Goal: Book appointment/travel/reservation

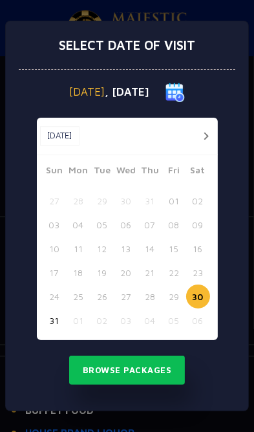
click at [211, 144] on button "button" at bounding box center [207, 136] width 16 height 16
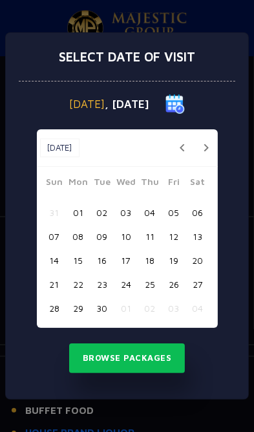
click at [77, 157] on button "[DATE]" at bounding box center [59, 148] width 39 height 19
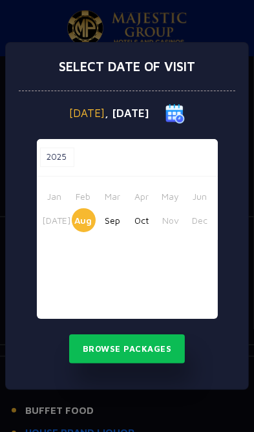
click at [141, 231] on button "Oct" at bounding box center [142, 220] width 24 height 24
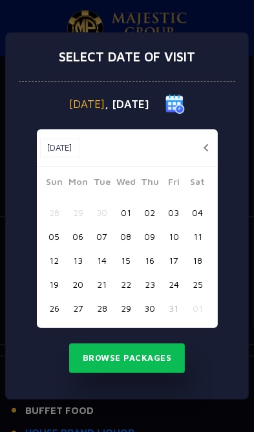
click at [171, 232] on div "05 06 07 08 09 10 11" at bounding box center [128, 237] width 170 height 24
click at [176, 294] on button "24" at bounding box center [174, 284] width 24 height 24
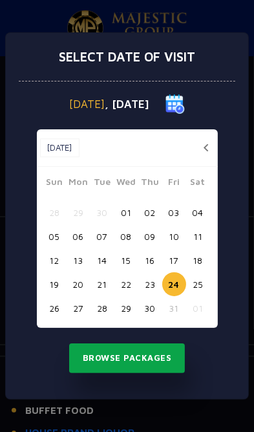
click at [154, 363] on button "Browse Packages" at bounding box center [127, 359] width 117 height 30
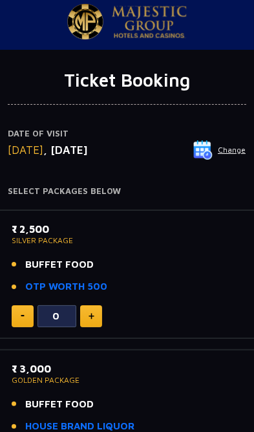
scroll to position [3, 0]
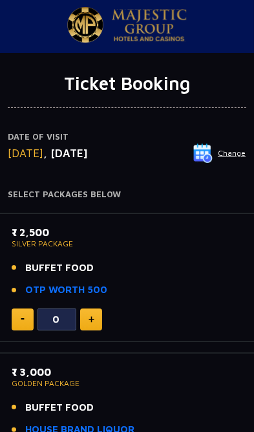
click at [238, 157] on button "Change" at bounding box center [220, 153] width 54 height 21
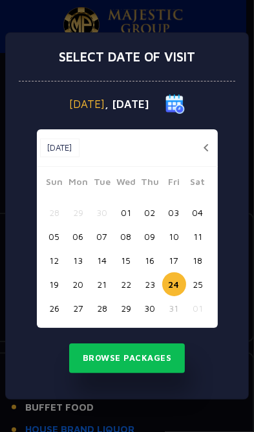
click at [193, 285] on button "25" at bounding box center [198, 284] width 24 height 24
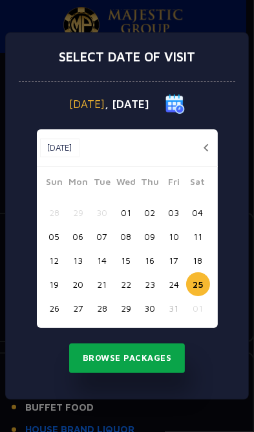
click at [148, 361] on button "Browse Packages" at bounding box center [127, 359] width 117 height 30
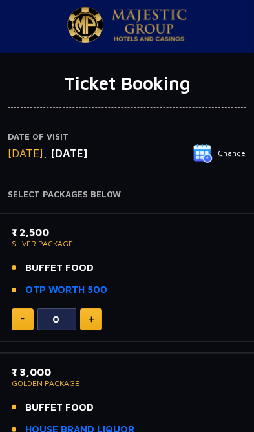
click at [238, 160] on button "Change" at bounding box center [220, 153] width 54 height 21
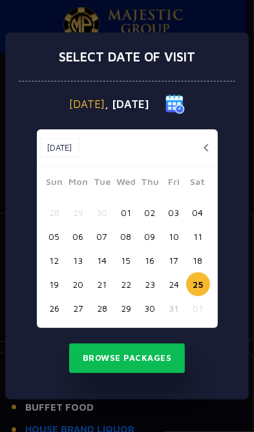
click at [152, 285] on button "23" at bounding box center [151, 284] width 24 height 24
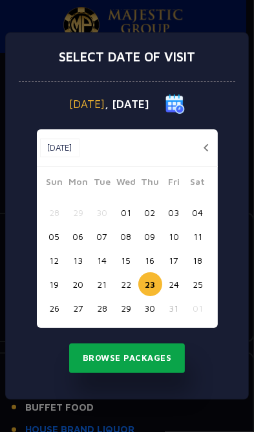
click at [147, 351] on button "Browse Packages" at bounding box center [127, 359] width 117 height 30
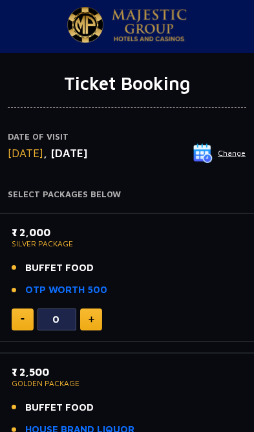
click at [230, 159] on button "Change" at bounding box center [220, 153] width 54 height 21
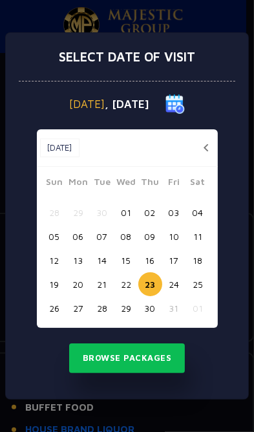
click at [135, 288] on button "22" at bounding box center [127, 284] width 24 height 24
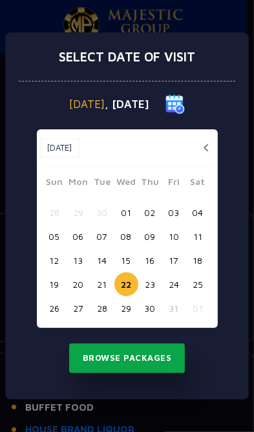
click at [146, 352] on button "Browse Packages" at bounding box center [127, 359] width 117 height 30
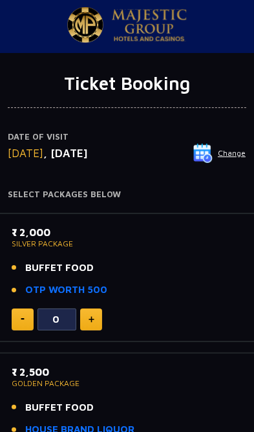
click at [239, 153] on button "Change" at bounding box center [220, 153] width 54 height 21
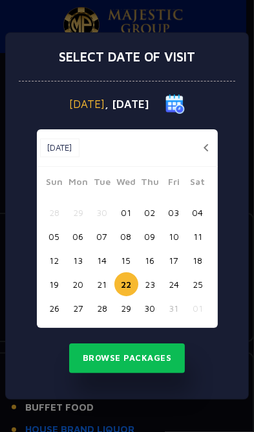
click at [80, 287] on button "20" at bounding box center [79, 284] width 24 height 24
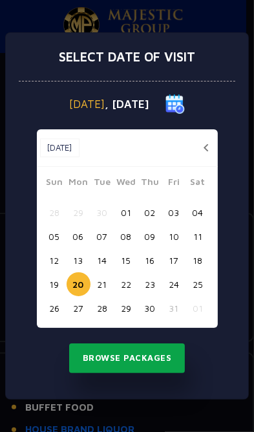
click at [142, 352] on button "Browse Packages" at bounding box center [127, 359] width 117 height 30
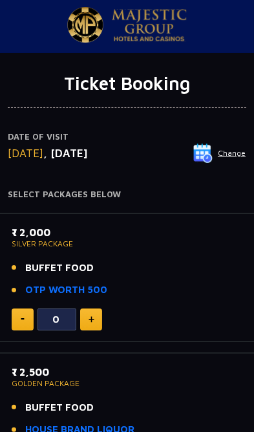
click at [239, 161] on button "Change" at bounding box center [220, 153] width 54 height 21
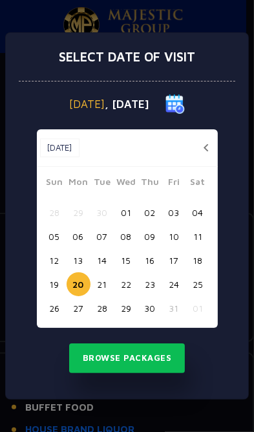
click at [99, 289] on button "21" at bounding box center [103, 284] width 24 height 24
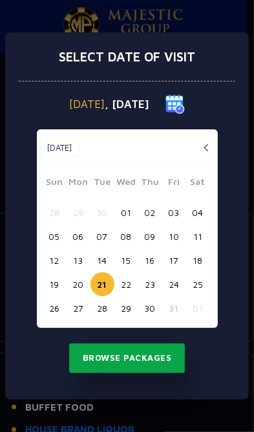
click at [131, 354] on button "Browse Packages" at bounding box center [127, 359] width 117 height 30
